Goal: Task Accomplishment & Management: Use online tool/utility

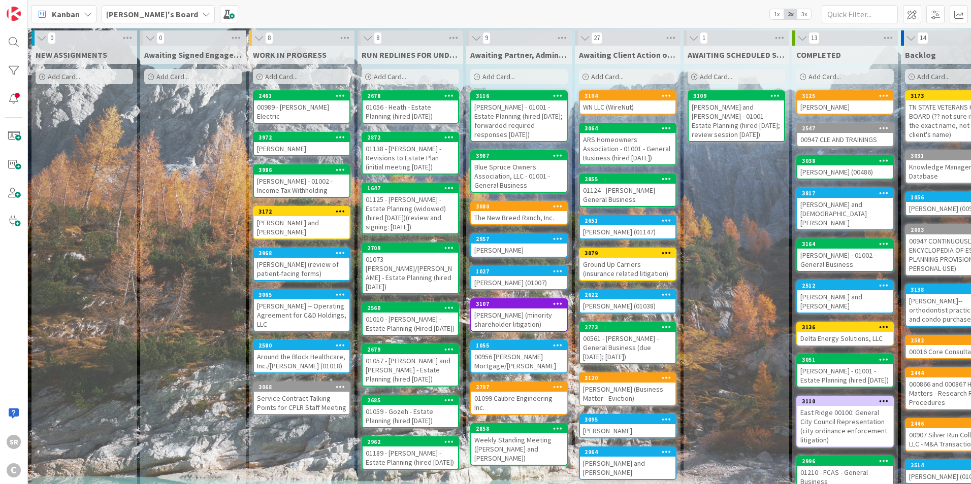
click at [294, 108] on div "00989 - [PERSON_NAME] Electric" at bounding box center [301, 112] width 95 height 22
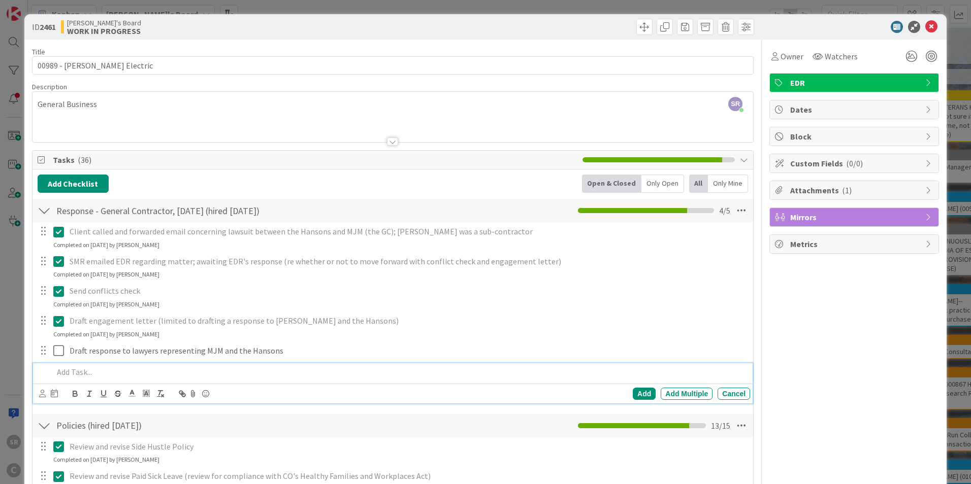
click at [76, 376] on p at bounding box center [399, 373] width 692 height 12
click at [635, 391] on div "Add" at bounding box center [643, 394] width 23 height 12
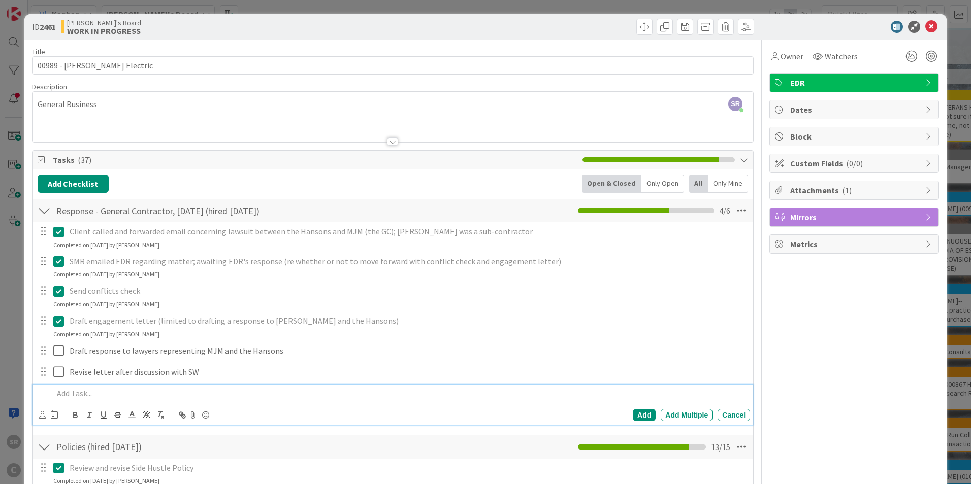
click at [69, 396] on p at bounding box center [399, 394] width 692 height 12
click at [638, 417] on div "Add" at bounding box center [643, 415] width 23 height 12
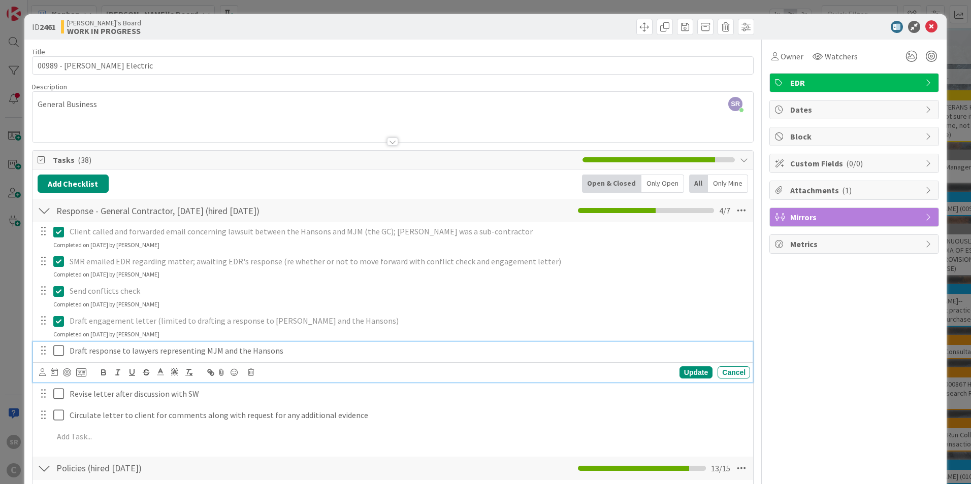
click at [57, 353] on icon at bounding box center [60, 351] width 15 height 12
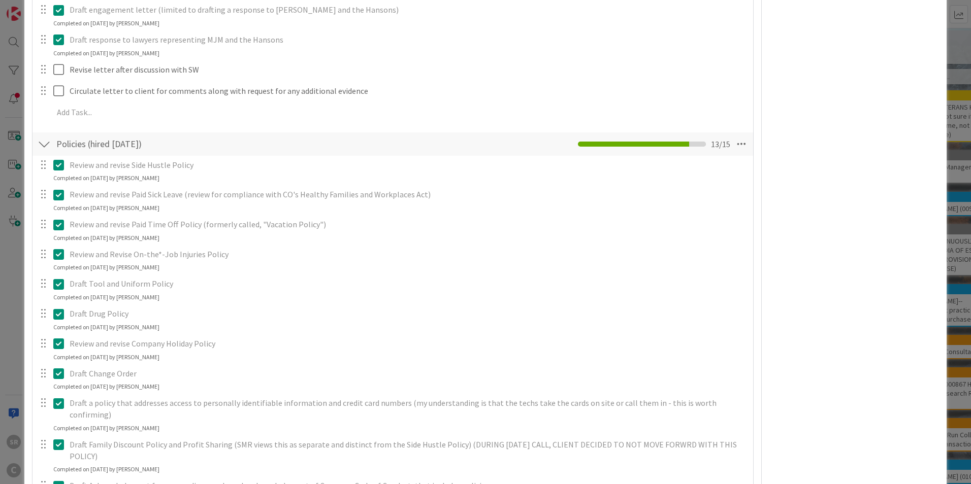
scroll to position [356, 0]
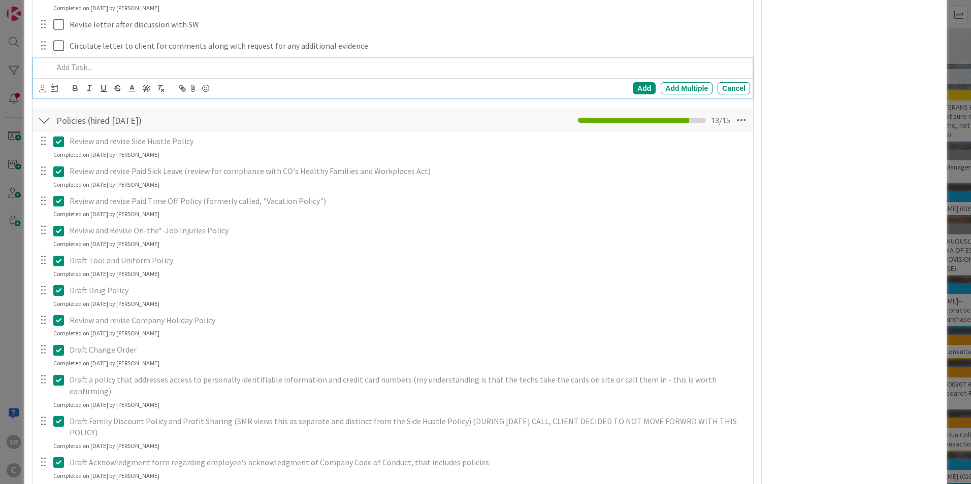
click at [85, 68] on p at bounding box center [399, 67] width 692 height 12
click at [632, 89] on div "Add" at bounding box center [643, 88] width 23 height 12
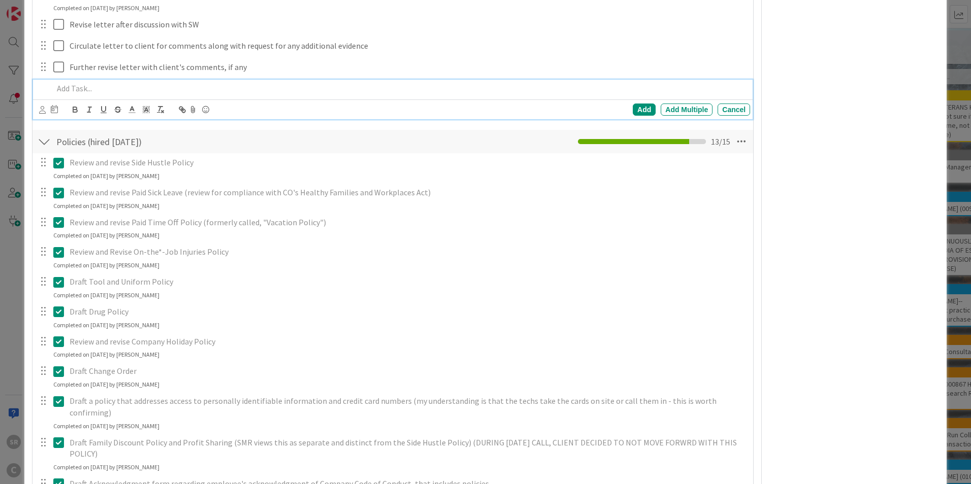
click at [68, 87] on p at bounding box center [399, 89] width 692 height 12
drag, startPoint x: 414, startPoint y: 90, endPoint x: 896, endPoint y: 109, distance: 482.6
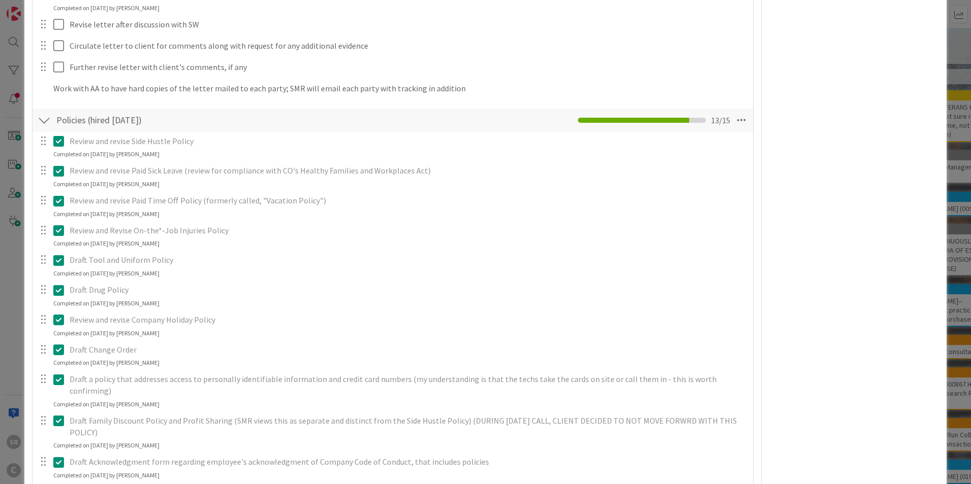
click at [633, 107] on div "Add Checklist Open & Closed Only Open All Only Mine Response - General Contract…" at bounding box center [393, 243] width 710 height 851
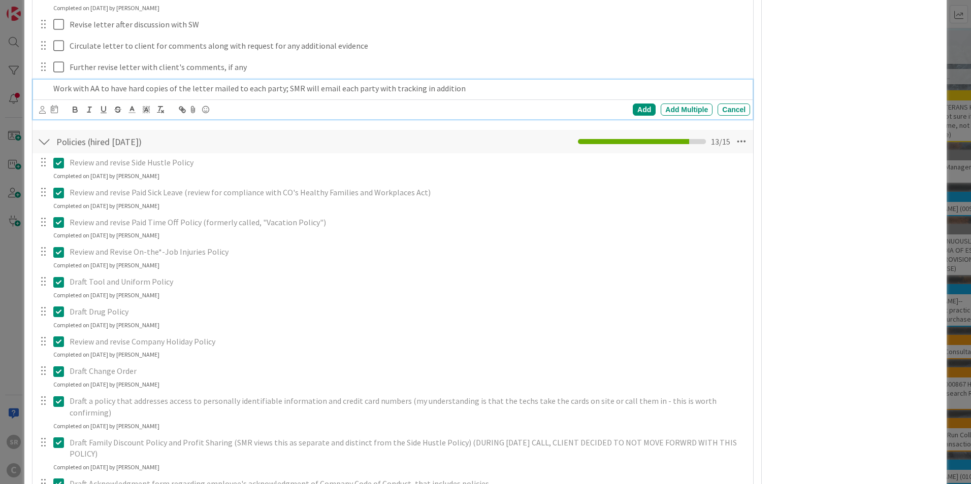
click at [470, 90] on p "Work with AA to have hard copies of the letter mailed to each party; SMR will e…" at bounding box center [399, 89] width 692 height 12
click at [634, 110] on div "Add" at bounding box center [643, 110] width 23 height 12
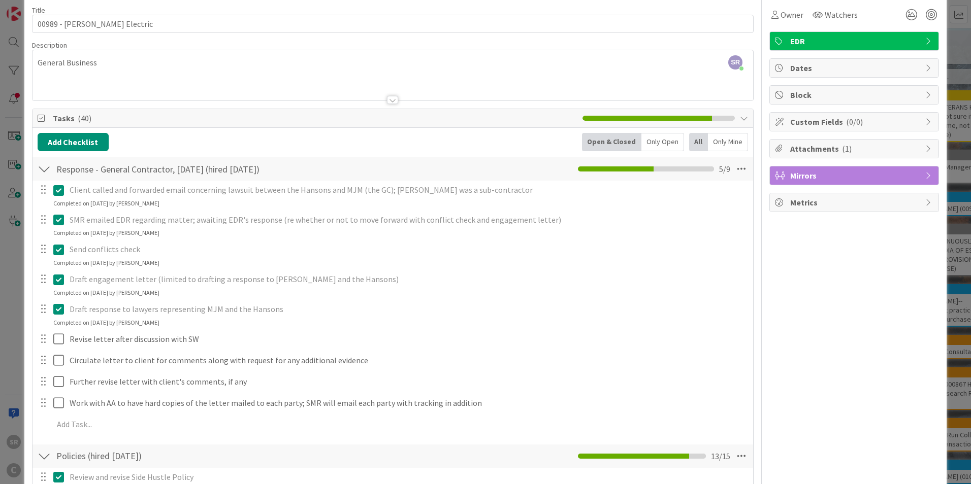
scroll to position [0, 0]
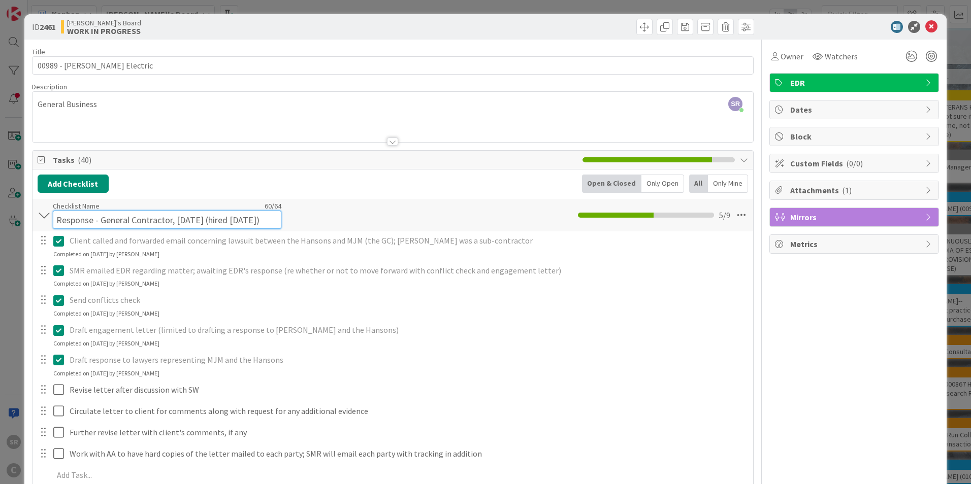
click at [97, 212] on input "Response - General Contractor, [DATE] (hired [DATE])" at bounding box center [167, 220] width 228 height 18
drag, startPoint x: 177, startPoint y: 221, endPoint x: 106, endPoint y: 221, distance: 71.6
click at [106, 221] on input "Response to General Contractor, [DATE] (hired [DATE])" at bounding box center [167, 220] width 228 height 18
click at [106, 222] on input "Response to MJM (GM) dated [DATE] (hired [DATE])" at bounding box center [167, 220] width 228 height 18
drag, startPoint x: 107, startPoint y: 218, endPoint x: -28, endPoint y: 210, distance: 135.3
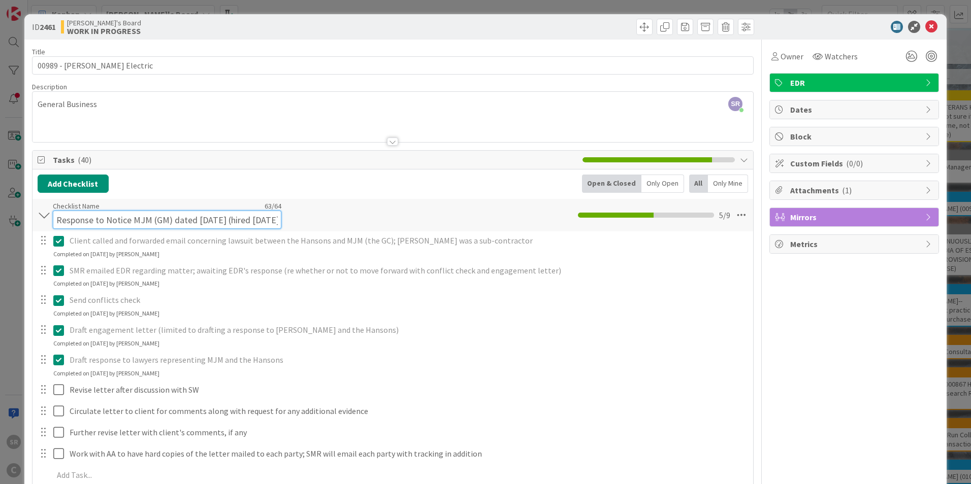
click at [0, 210] on html "SR C Kanban [PERSON_NAME]'s Board 1x 2x 3x 0 NEW ASSIGNMENTS Add Card... 0 Awai…" at bounding box center [485, 242] width 971 height 484
click at [84, 224] on input "Notice MJM (GM) dated [DATE] (hired [DATE])" at bounding box center [167, 220] width 228 height 18
type input "Notice from MJM (GM) dated [DATE] (hired [DATE])"
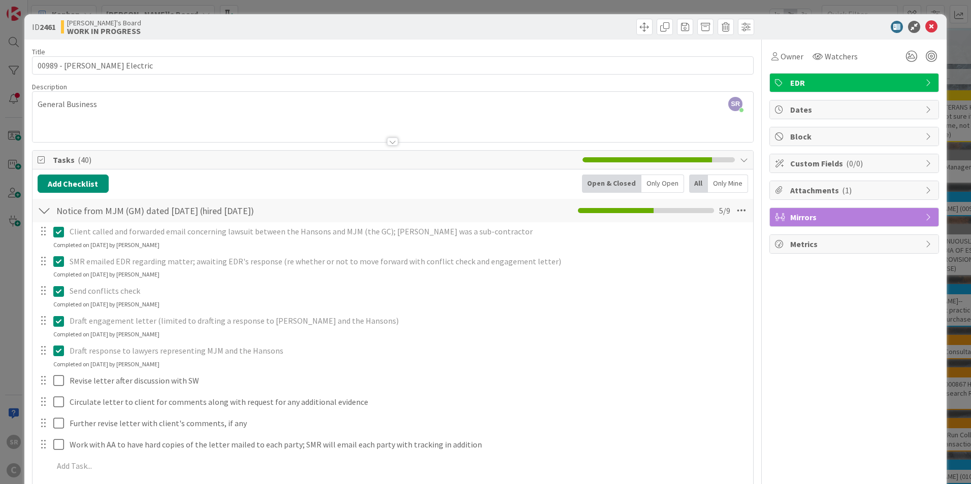
click at [931, 26] on div "ID 2461 [PERSON_NAME]'s Board WORK IN PROGRESS" at bounding box center [485, 26] width 922 height 25
drag, startPoint x: 922, startPoint y: 23, endPoint x: 926, endPoint y: 42, distance: 19.2
click at [925, 23] on icon at bounding box center [931, 27] width 12 height 12
